Goal: Transaction & Acquisition: Purchase product/service

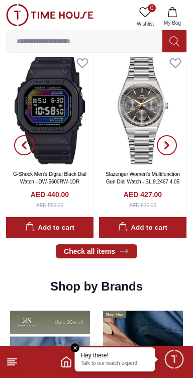
scroll to position [540, 0]
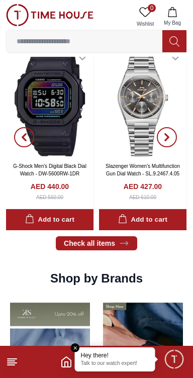
click at [12, 364] on line at bounding box center [11, 364] width 7 height 0
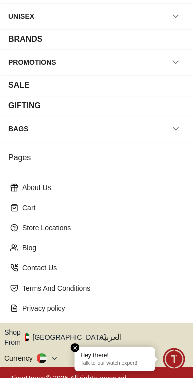
scroll to position [116, 0]
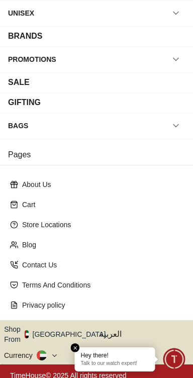
click at [47, 350] on button at bounding box center [48, 355] width 22 height 10
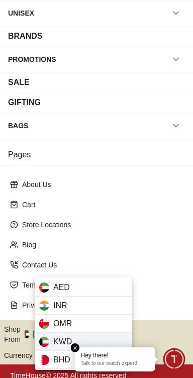
click at [114, 337] on div "KWD" at bounding box center [83, 341] width 96 height 18
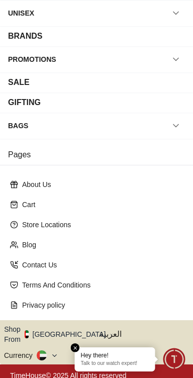
click at [172, 86] on div "SALE" at bounding box center [96, 82] width 177 height 12
click at [95, 86] on div "SALE" at bounding box center [96, 82] width 177 height 12
click at [176, 357] on span "Minimize live chat window" at bounding box center [173, 358] width 29 height 29
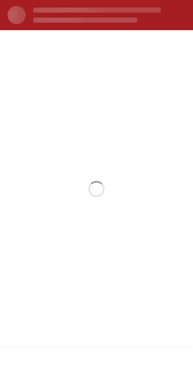
scroll to position [0, 0]
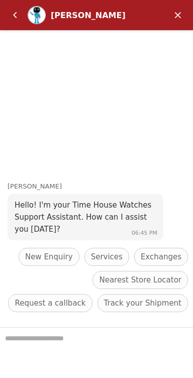
click at [175, 17] on em "Minimize" at bounding box center [178, 15] width 20 height 20
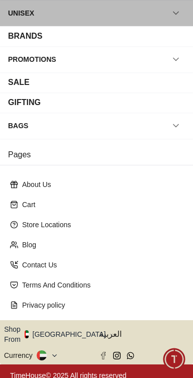
click at [14, 21] on div "UNISEX" at bounding box center [21, 13] width 26 height 18
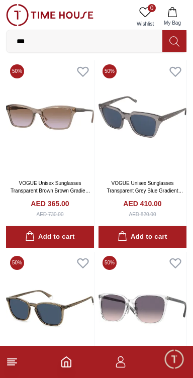
scroll to position [630, 0]
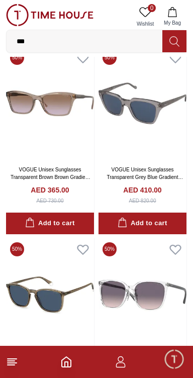
click at [12, 360] on line at bounding box center [11, 360] width 7 height 0
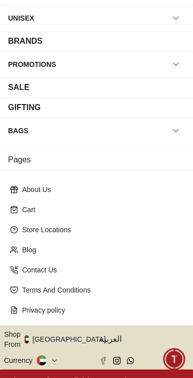
scroll to position [116, 0]
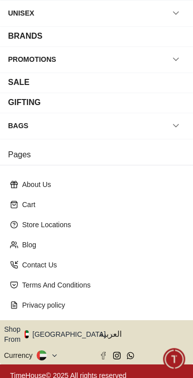
click at [48, 350] on button at bounding box center [48, 355] width 22 height 10
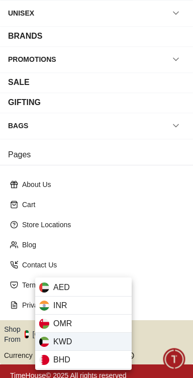
click at [98, 340] on div "KWD" at bounding box center [83, 341] width 96 height 18
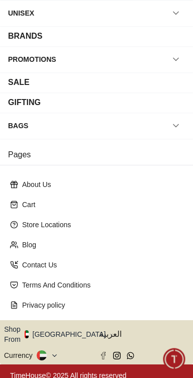
scroll to position [0, 0]
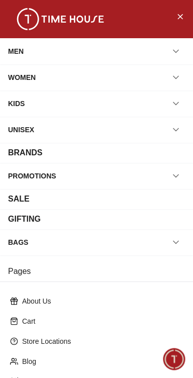
click at [168, 79] on button "button" at bounding box center [176, 77] width 18 height 18
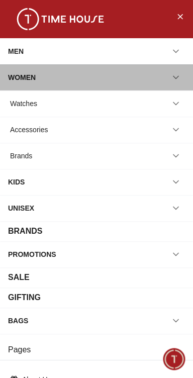
click at [54, 79] on div "WOMEN" at bounding box center [96, 77] width 177 height 18
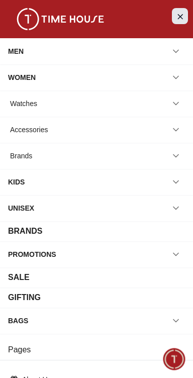
click at [178, 20] on icon "Close Menu" at bounding box center [180, 16] width 8 height 13
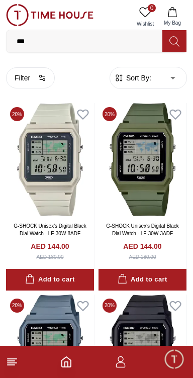
click at [65, 43] on input "***" at bounding box center [85, 41] width 156 height 20
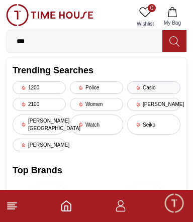
click at [146, 90] on div "Casio" at bounding box center [153, 87] width 53 height 13
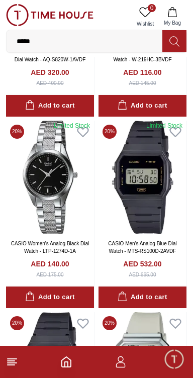
scroll to position [556, 0]
click at [16, 244] on link "CASIO Women's Analog Black Dial Watch - LTP-1274D-1A" at bounding box center [50, 246] width 78 height 13
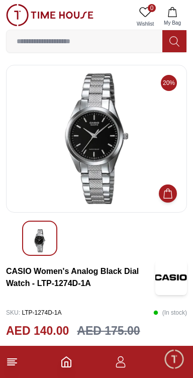
click at [151, 324] on div "AED 140.00 AED 175.00" at bounding box center [96, 331] width 181 height 18
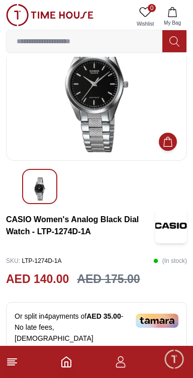
scroll to position [52, 0]
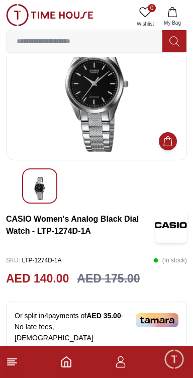
click at [11, 360] on line at bounding box center [11, 360] width 7 height 0
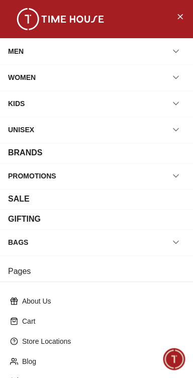
scroll to position [116, 0]
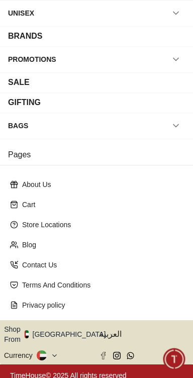
click at [47, 350] on button at bounding box center [48, 355] width 22 height 10
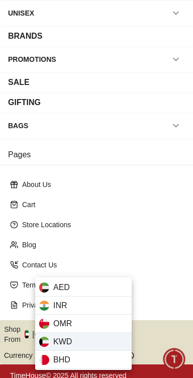
click at [48, 335] on div "KWD" at bounding box center [83, 341] width 96 height 18
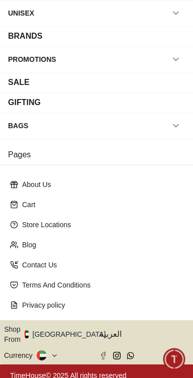
scroll to position [556, 0]
click at [53, 351] on icon at bounding box center [55, 355] width 8 height 8
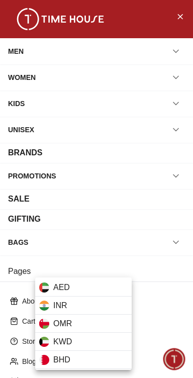
scroll to position [116, 0]
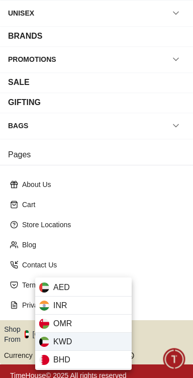
click at [101, 343] on div "KWD" at bounding box center [83, 341] width 96 height 18
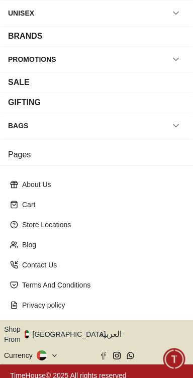
scroll to position [540, 0]
click at [110, 333] on icon "button" at bounding box center [111, 333] width 2 height 1
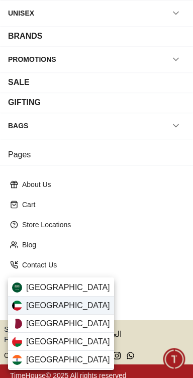
click at [86, 307] on div "[GEOGRAPHIC_DATA]" at bounding box center [61, 305] width 106 height 18
